Goal: Task Accomplishment & Management: Use online tool/utility

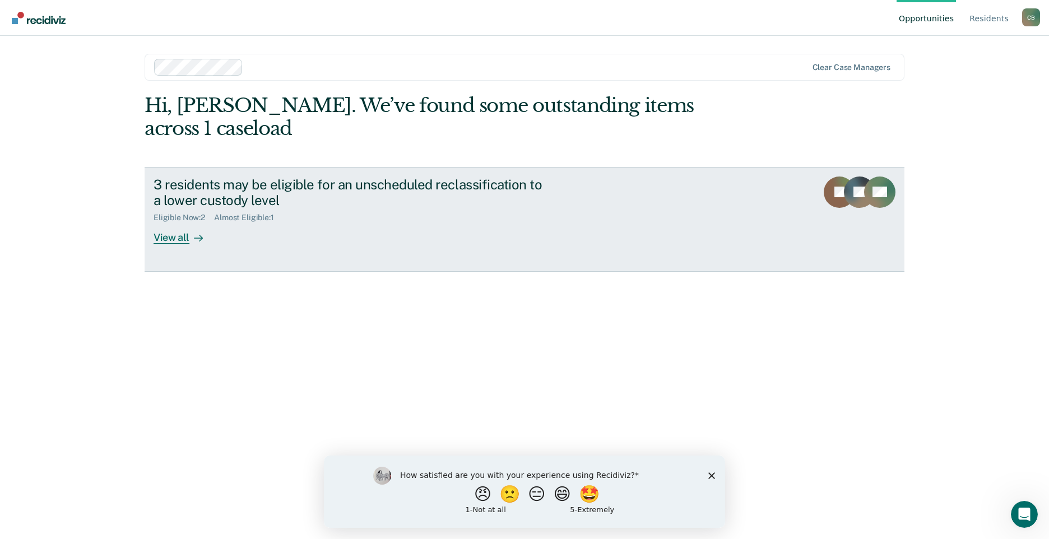
click at [188, 222] on div "View all" at bounding box center [184, 233] width 63 height 22
